Goal: Task Accomplishment & Management: Manage account settings

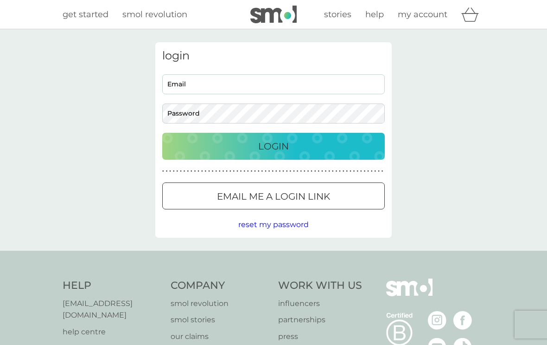
click at [189, 83] on input "Email" at bounding box center [273, 84] width 223 height 20
type input "jessicaelwes@gmail.com"
click at [277, 139] on p "Login" at bounding box center [273, 146] width 31 height 15
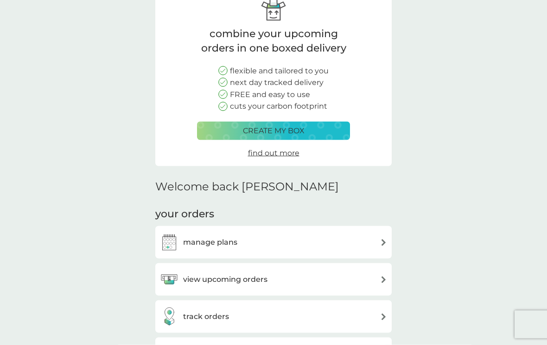
scroll to position [73, 0]
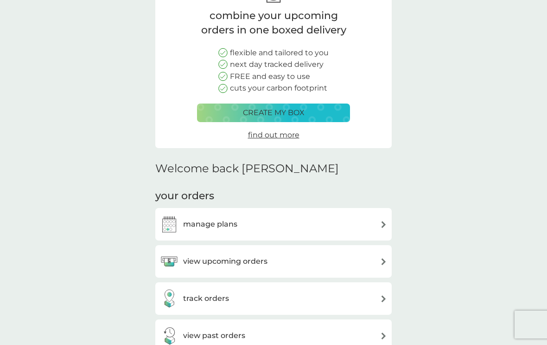
click at [208, 259] on h3 "view upcoming orders" at bounding box center [225, 261] width 84 height 12
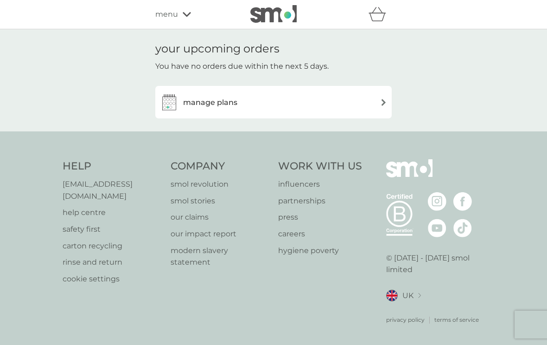
click at [385, 103] on img at bounding box center [383, 102] width 7 height 7
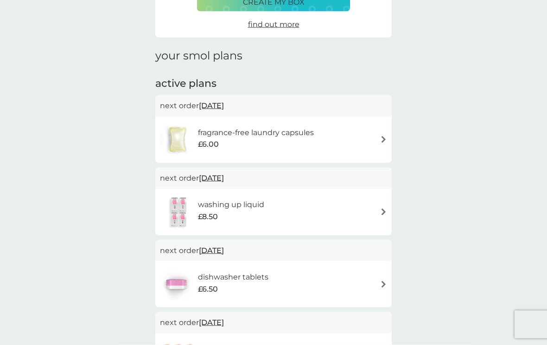
scroll to position [90, 0]
click at [382, 280] on img at bounding box center [383, 283] width 7 height 7
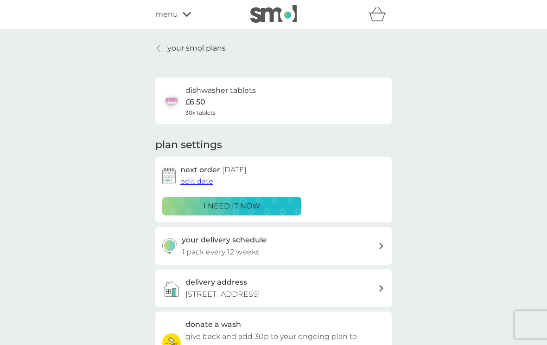
click at [209, 202] on p "i need it now" at bounding box center [232, 206] width 57 height 12
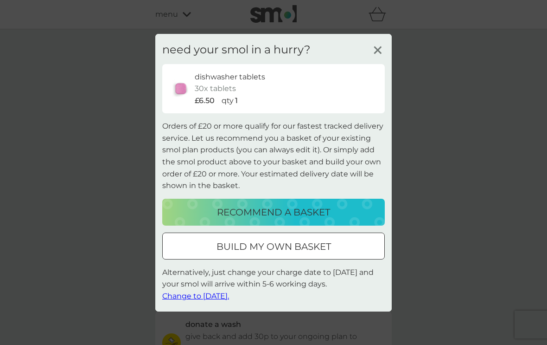
click at [195, 299] on span "Change to [DATE]." at bounding box center [195, 295] width 67 height 9
